Goal: Navigation & Orientation: Find specific page/section

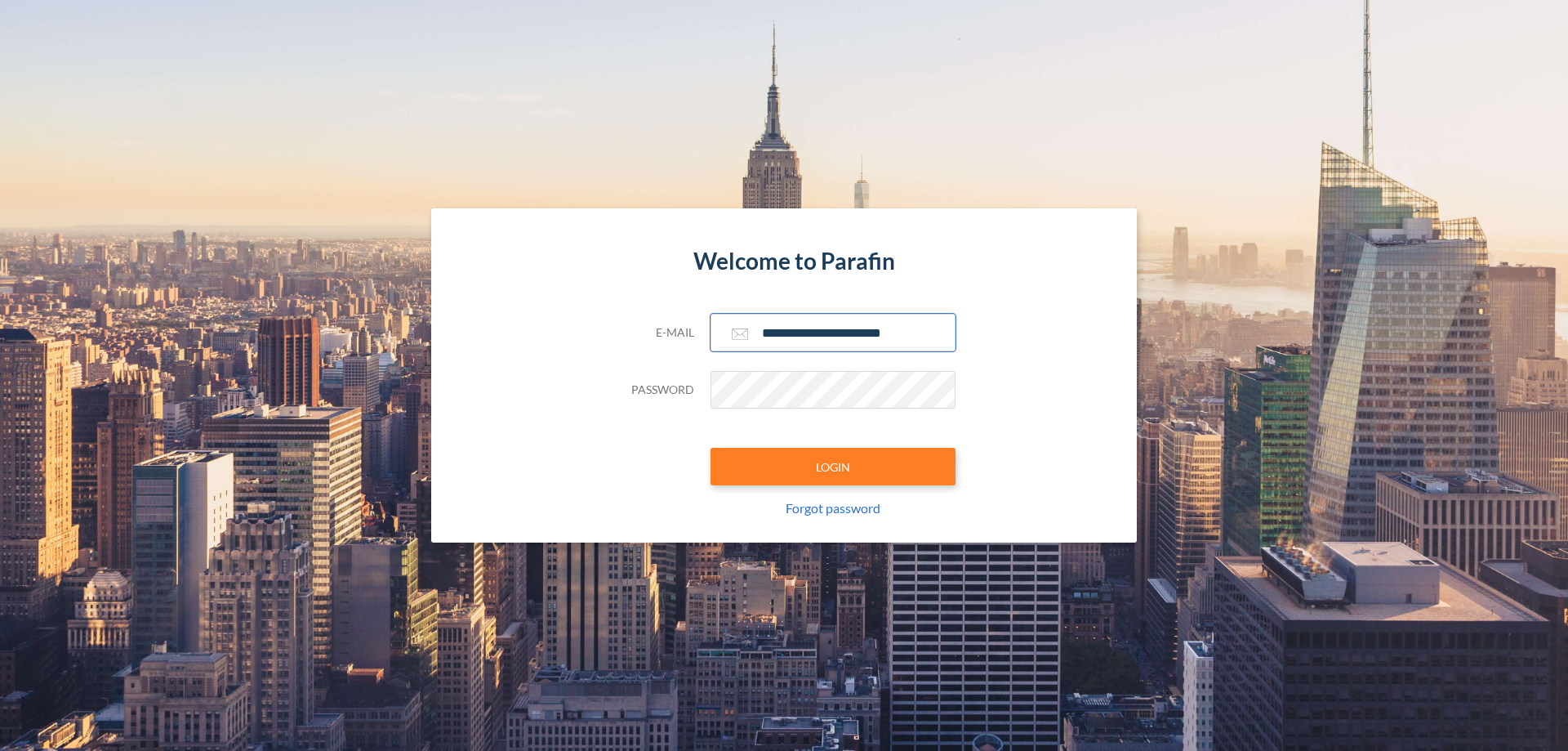
type input "**********"
click at [833, 466] on button "LOGIN" at bounding box center [832, 466] width 245 height 38
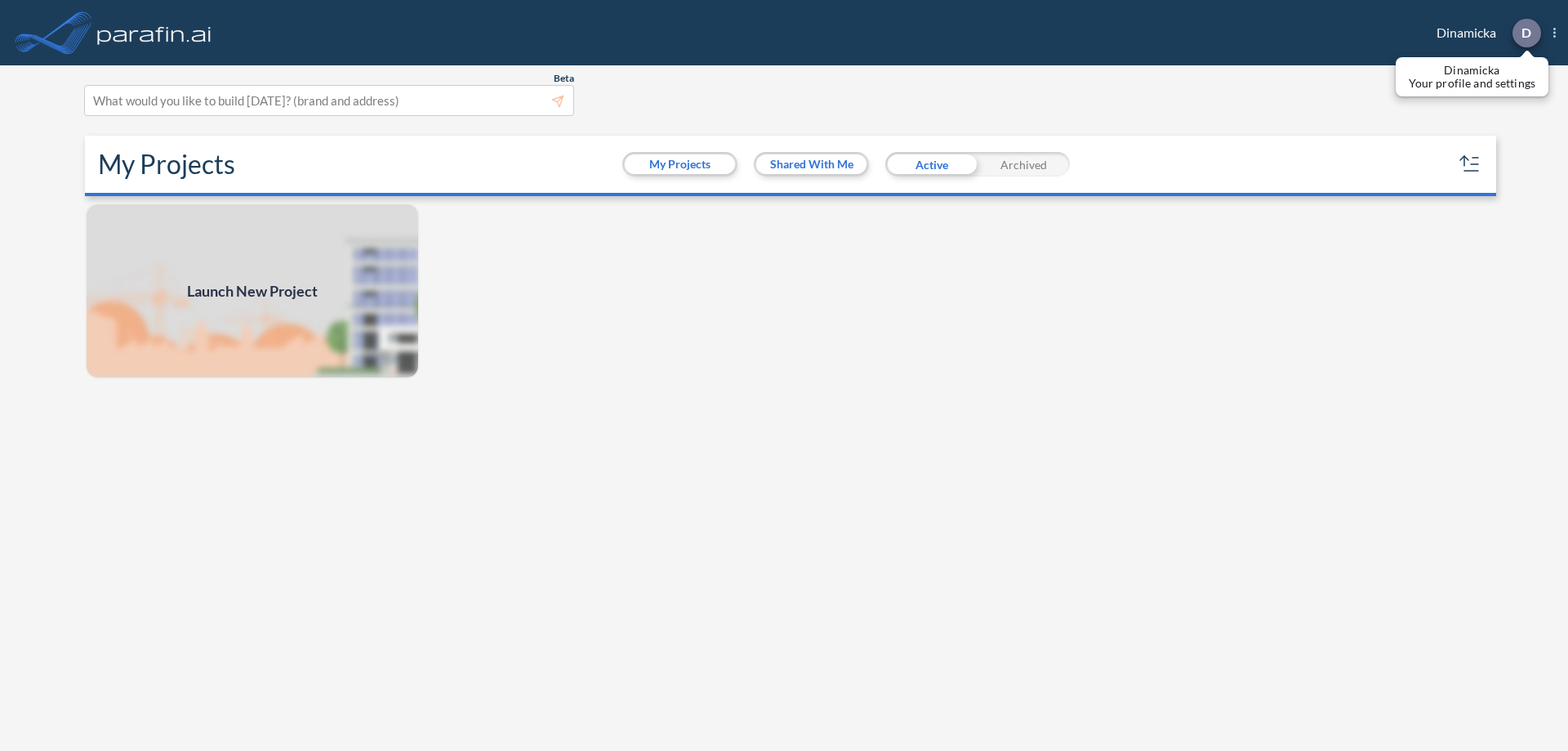
click at [1525, 32] on p "D" at bounding box center [1525, 32] width 10 height 15
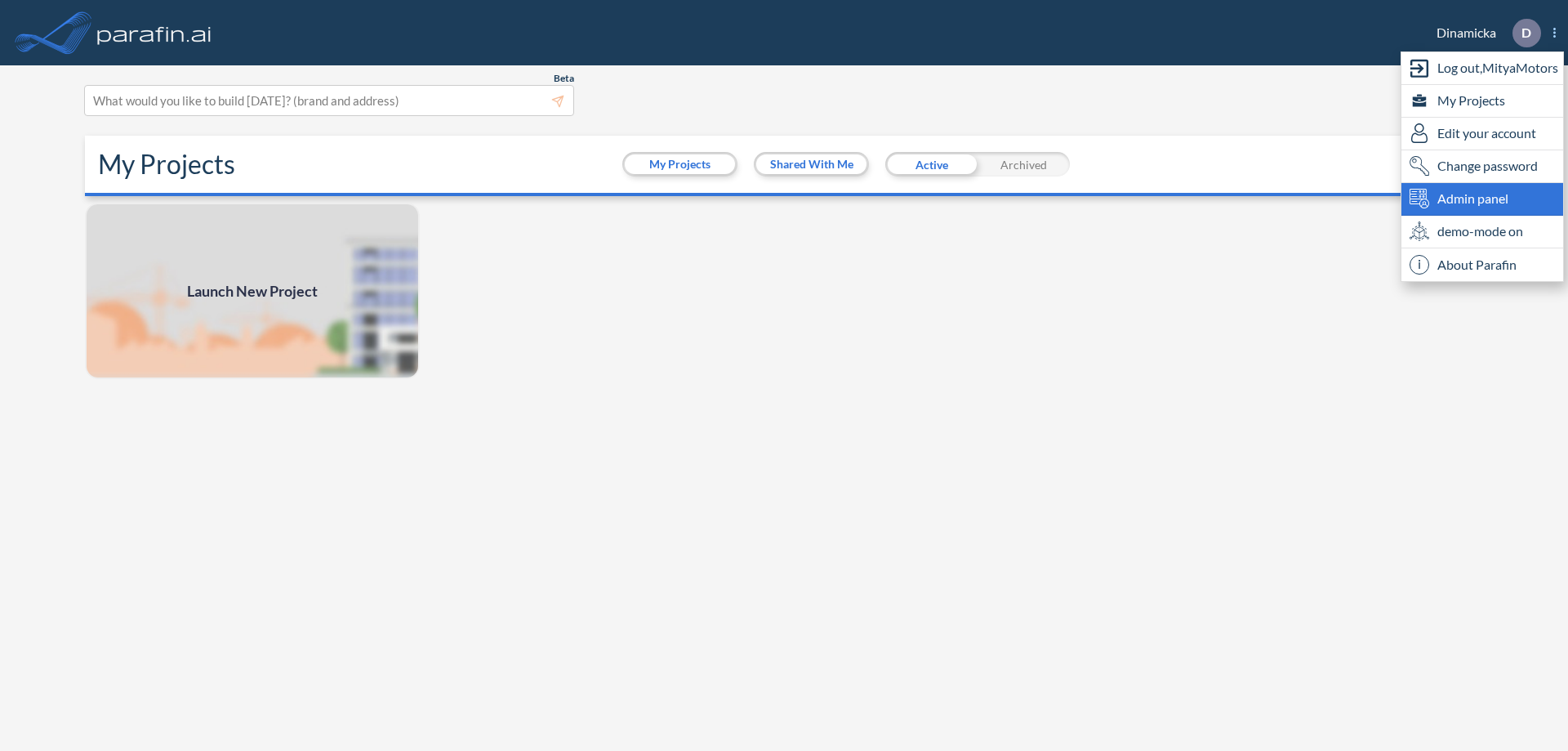
click at [1482, 198] on span "Admin panel" at bounding box center [1473, 198] width 71 height 19
